Goal: Check status: Check status

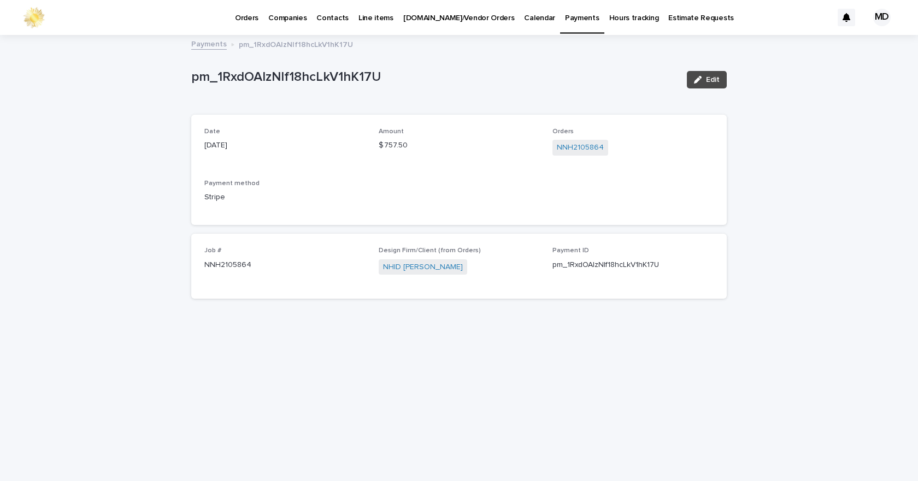
click at [237, 20] on p "Orders" at bounding box center [246, 11] width 23 height 23
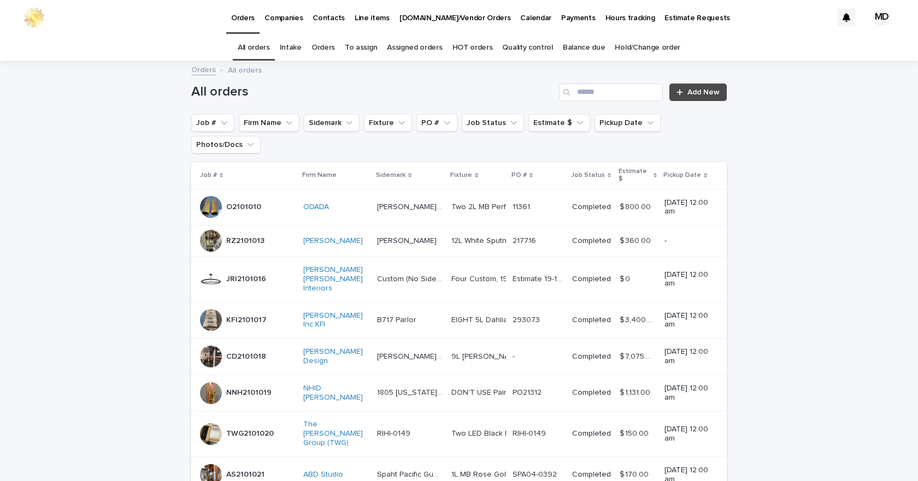
click at [318, 48] on link "Orders" at bounding box center [322, 48] width 23 height 26
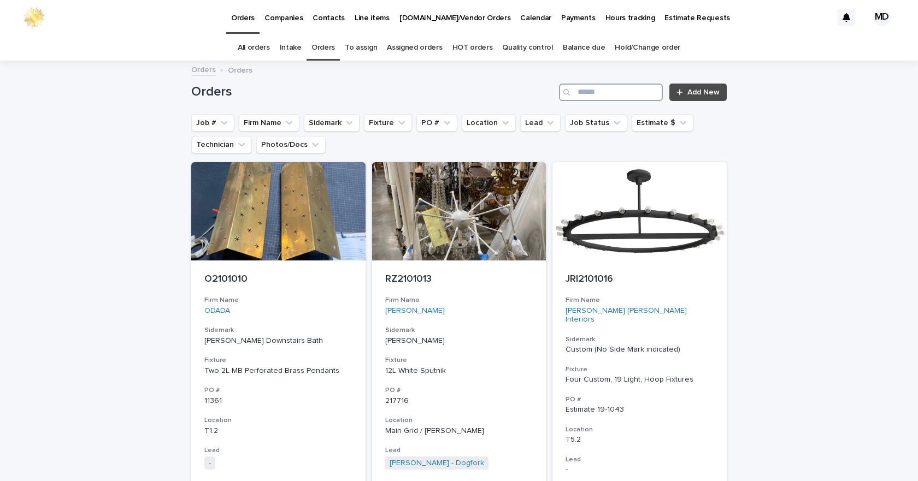
drag, startPoint x: 584, startPoint y: 93, endPoint x: 578, endPoint y: 92, distance: 6.2
click at [583, 93] on input "Search" at bounding box center [611, 92] width 104 height 17
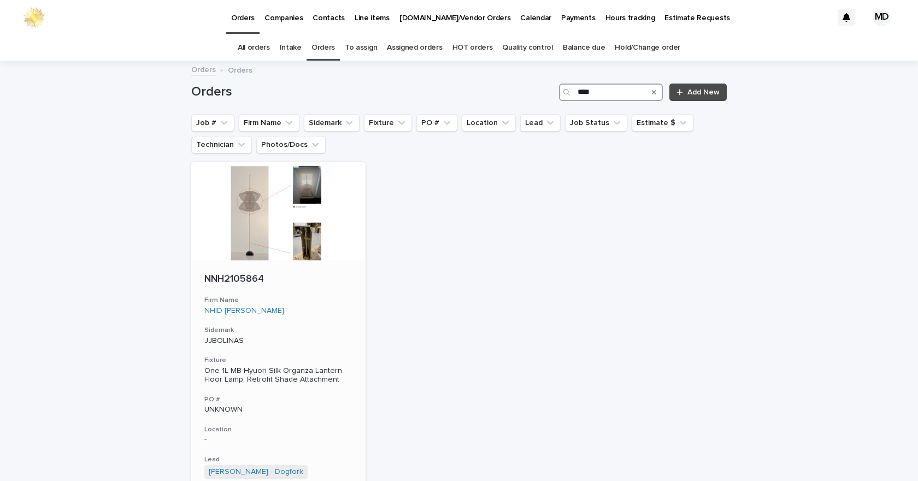
type input "****"
click at [241, 275] on p "NNH2105864" at bounding box center [278, 280] width 148 height 12
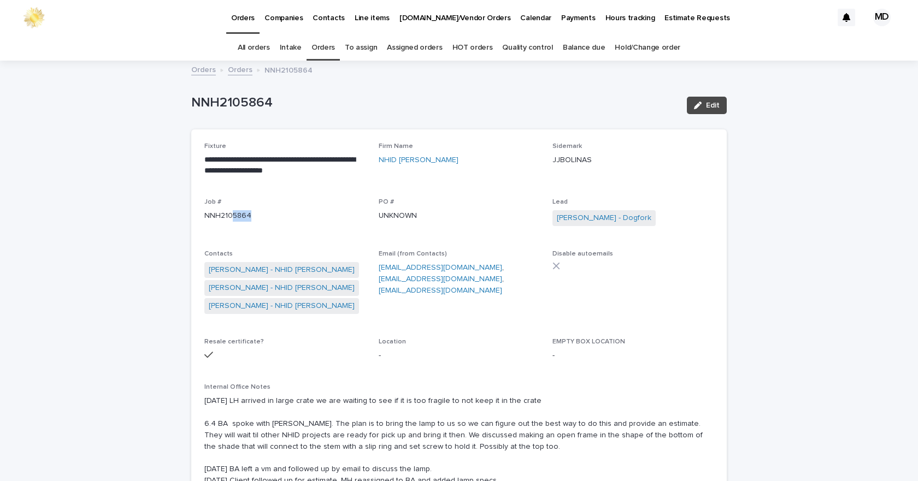
drag, startPoint x: 258, startPoint y: 217, endPoint x: 229, endPoint y: 219, distance: 29.0
click at [229, 219] on p "NNH2105864" at bounding box center [284, 215] width 161 height 11
copy p "5864"
